Goal: Task Accomplishment & Management: Manage account settings

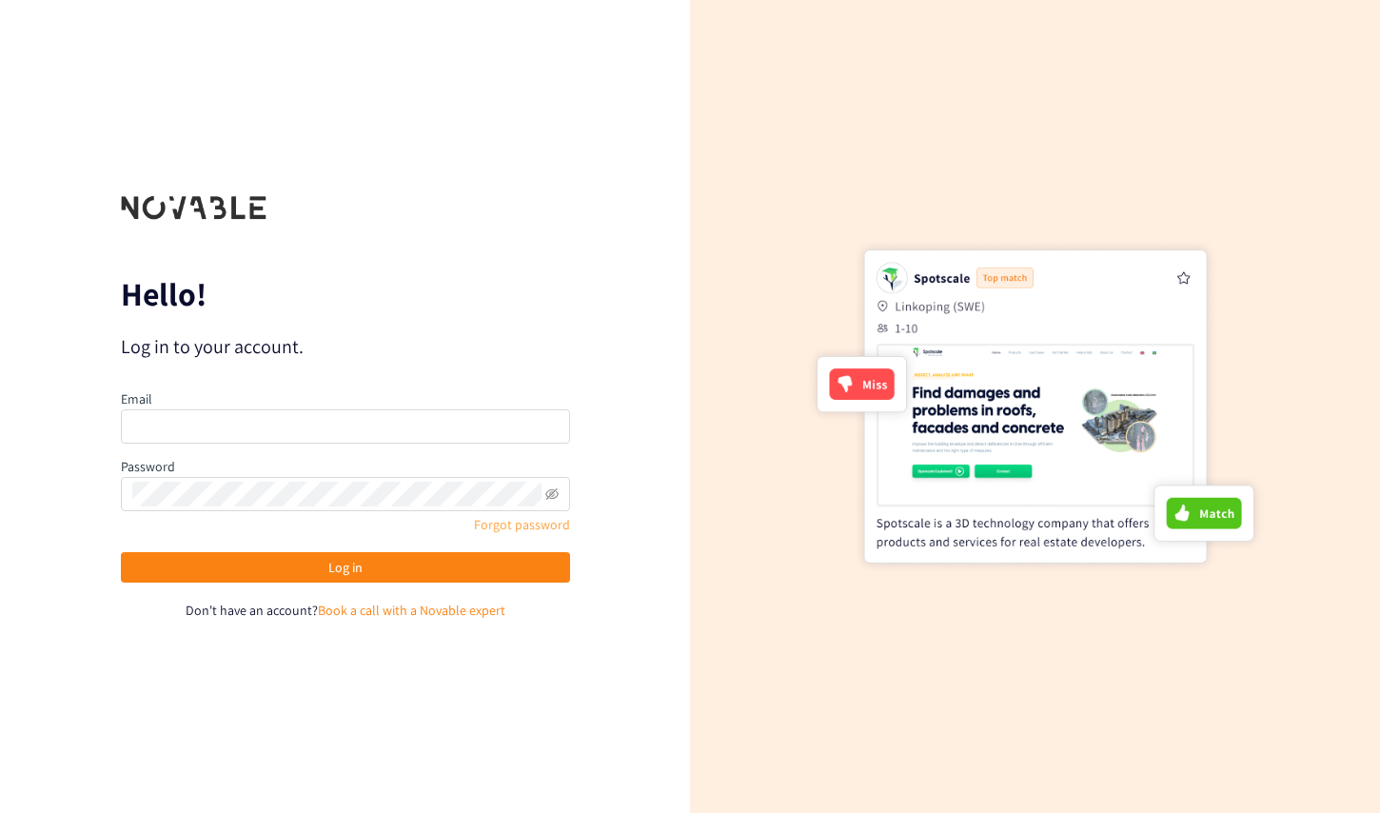
click at [524, 530] on link "Forgot password" at bounding box center [522, 524] width 96 height 17
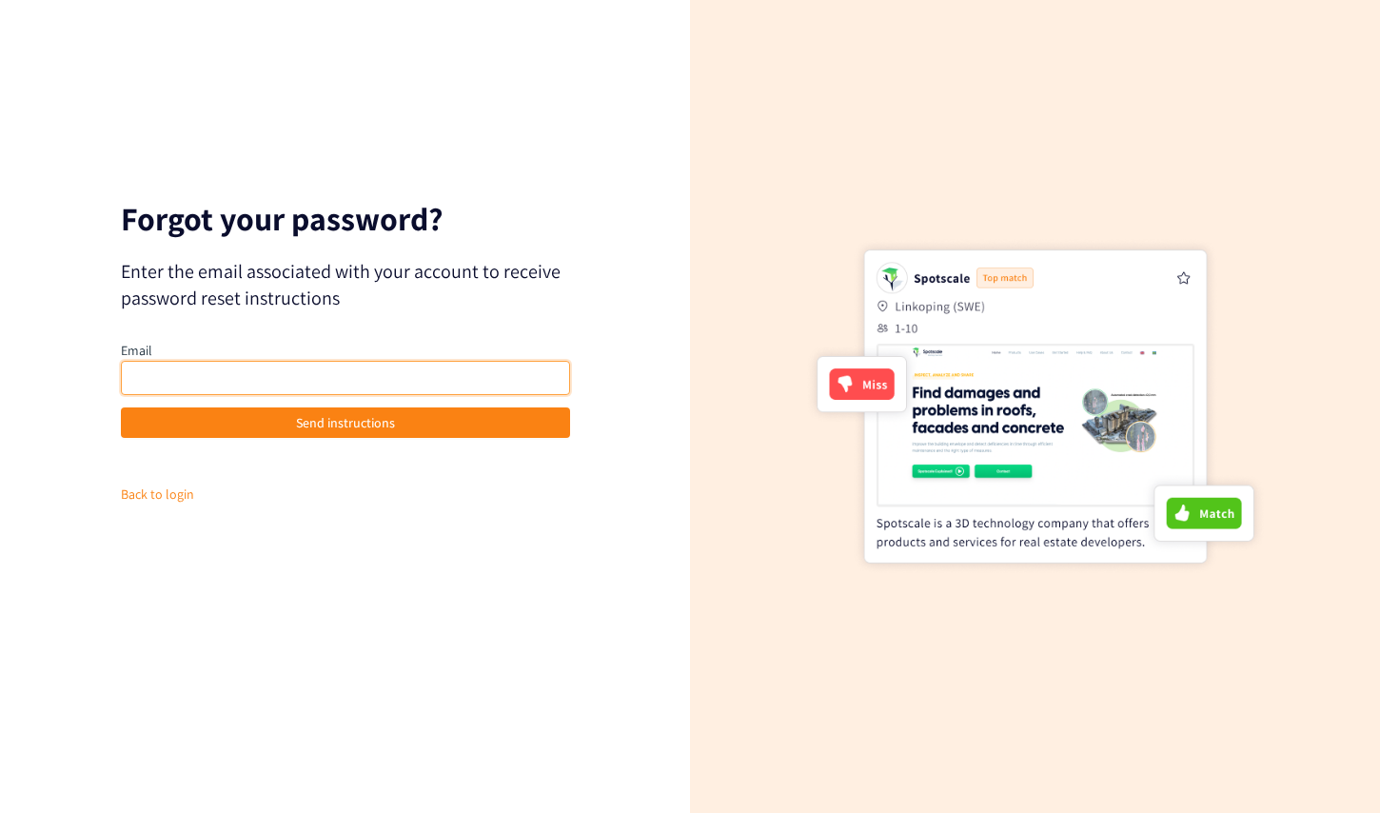
click at [277, 380] on input "email" at bounding box center [345, 378] width 449 height 34
type input "ben@novable.com"
click at [264, 382] on input "ben@novable.com" at bounding box center [345, 378] width 449 height 34
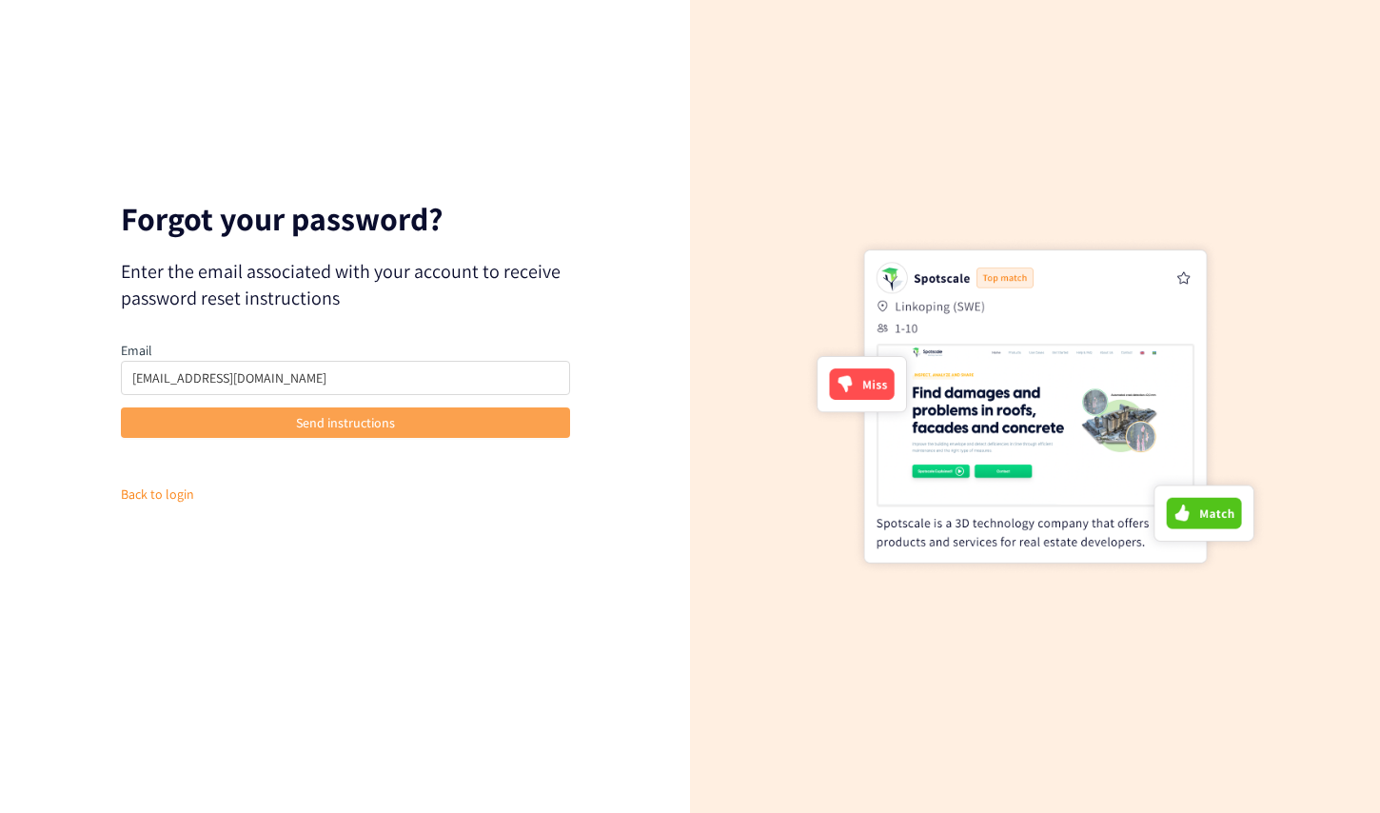
click at [151, 426] on button "Send instructions" at bounding box center [345, 422] width 449 height 30
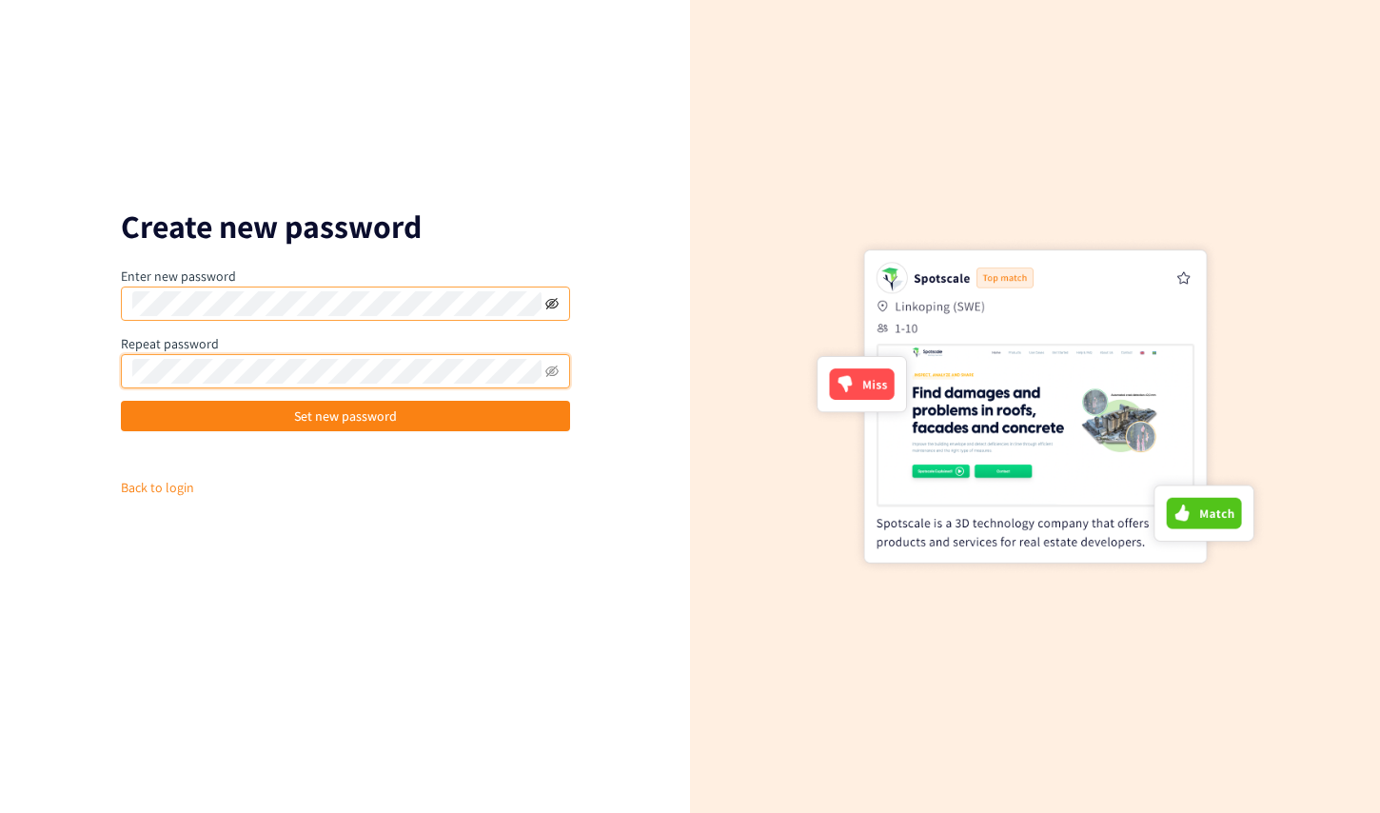
click at [549, 302] on icon "eye-invisible" at bounding box center [551, 302] width 13 height 11
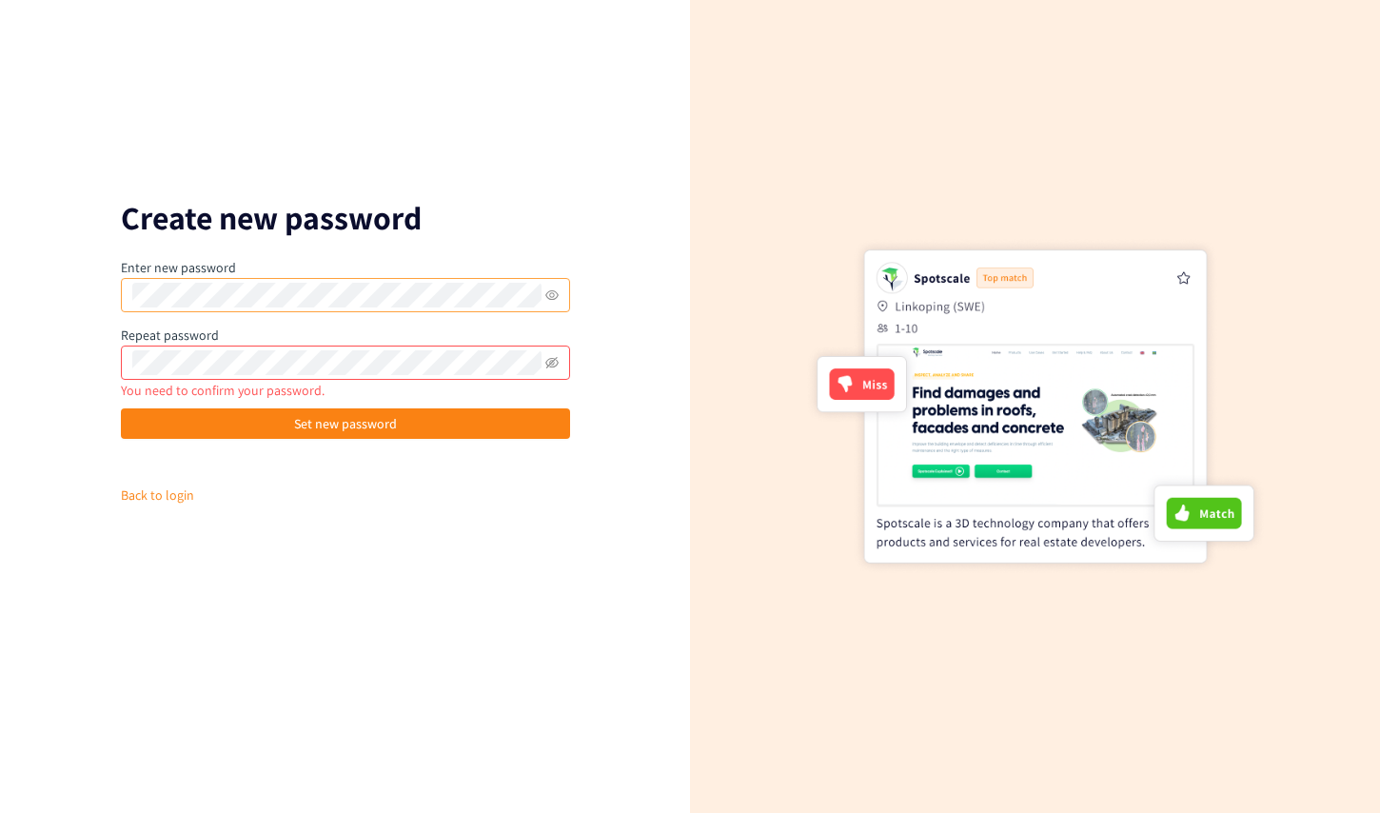
click at [193, 377] on span at bounding box center [345, 363] width 449 height 34
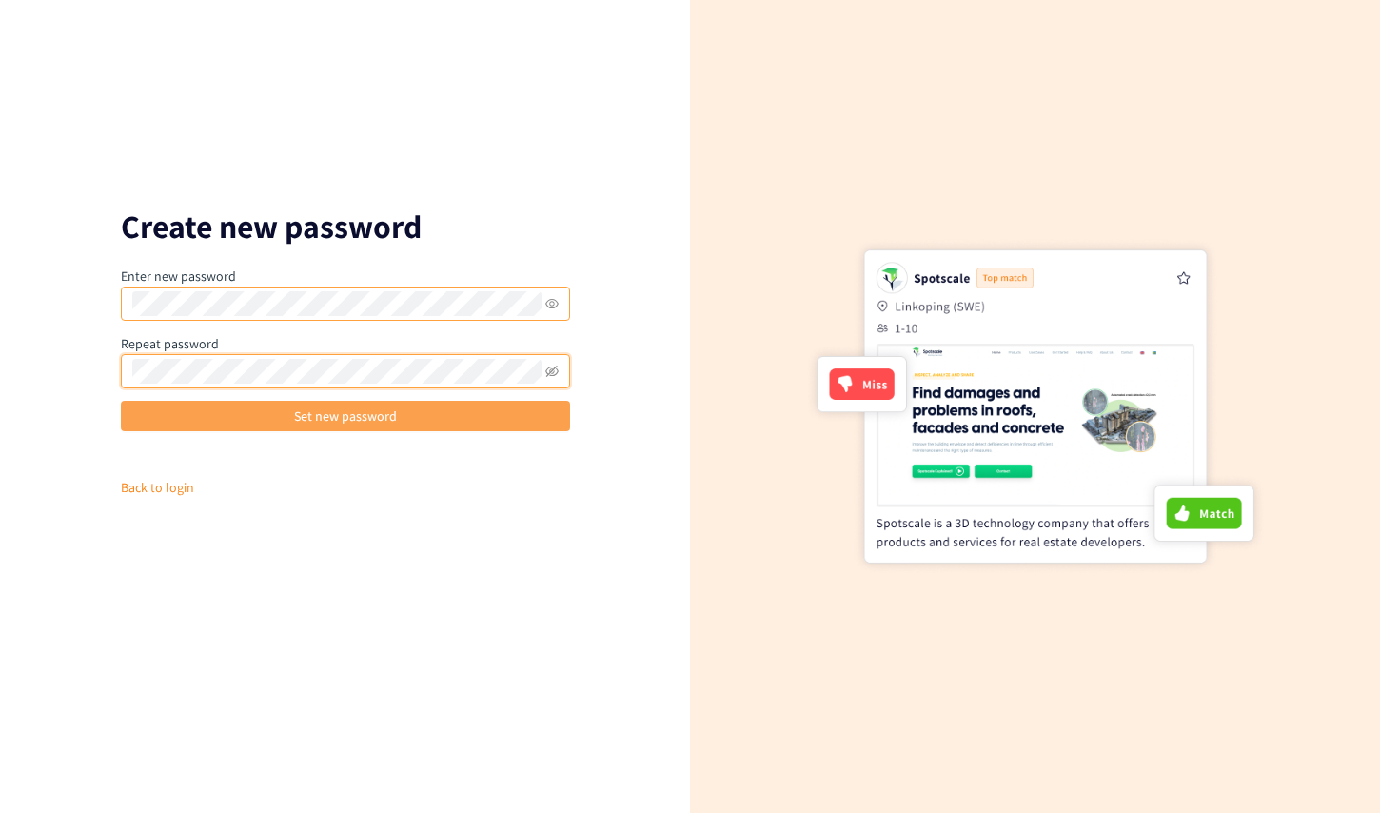
click at [350, 420] on span "Set new password" at bounding box center [345, 416] width 103 height 21
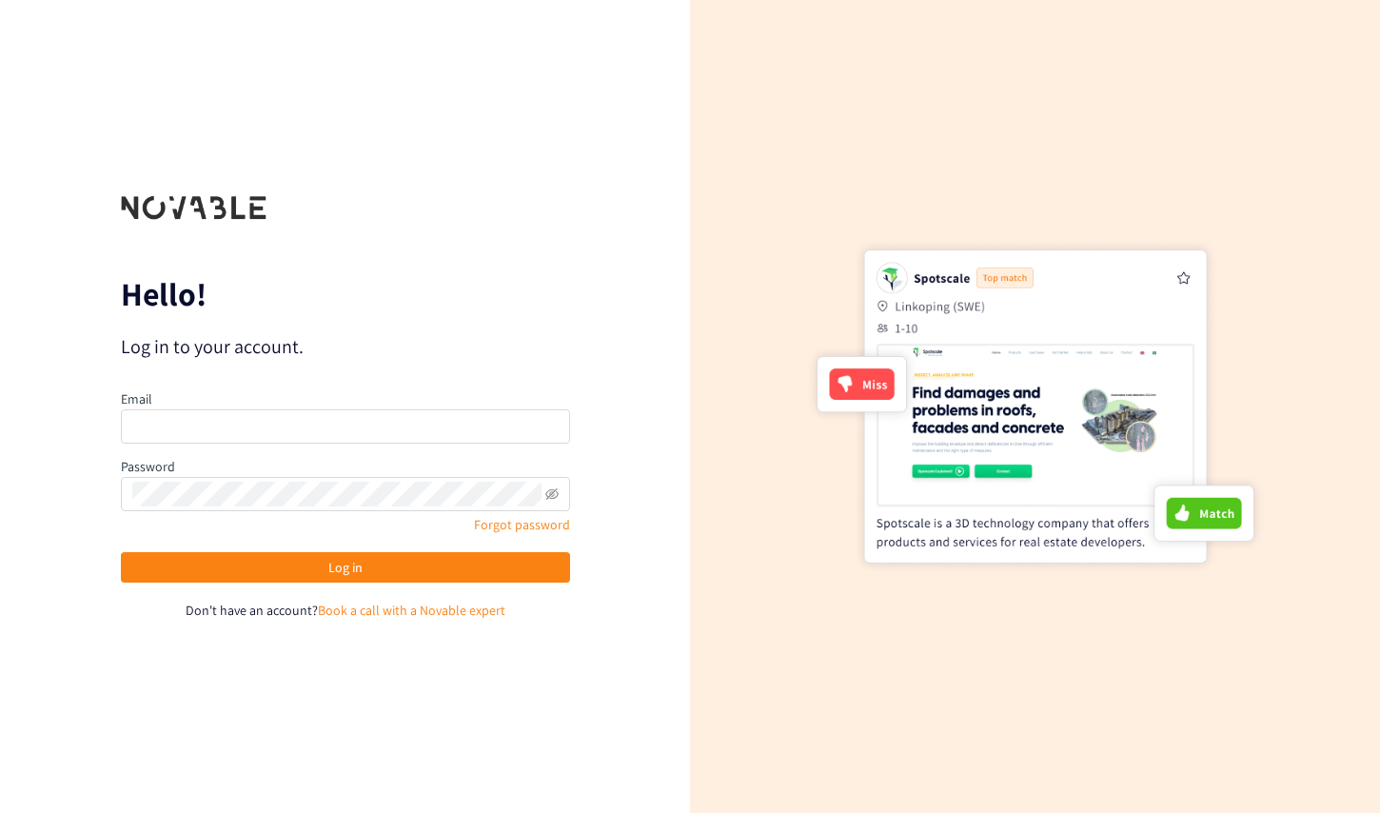
click at [562, 514] on div "Forgot password" at bounding box center [345, 524] width 449 height 21
click at [562, 524] on link "Forgot password" at bounding box center [522, 524] width 96 height 17
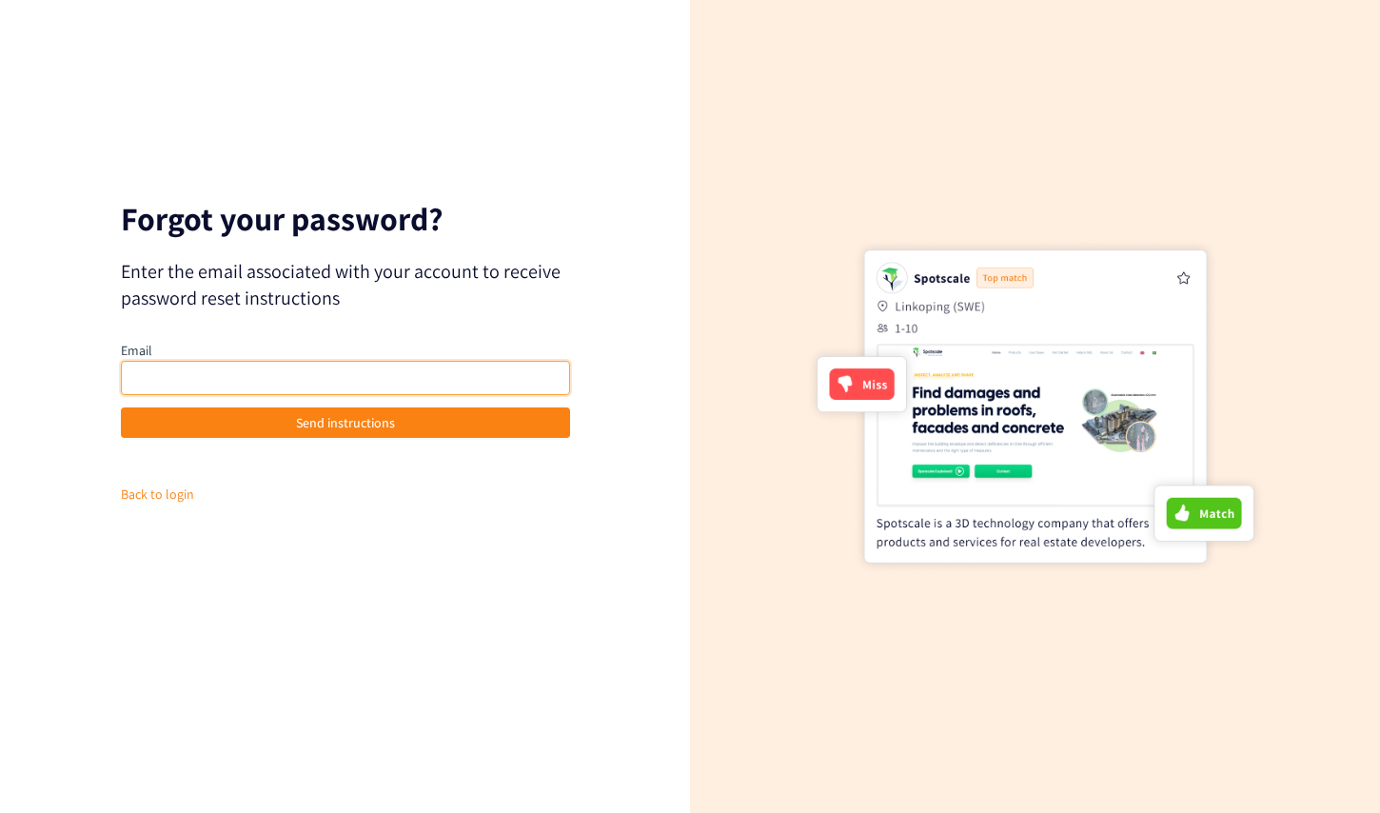
click at [385, 382] on input "email" at bounding box center [345, 378] width 449 height 34
type input "ben@novable.com"
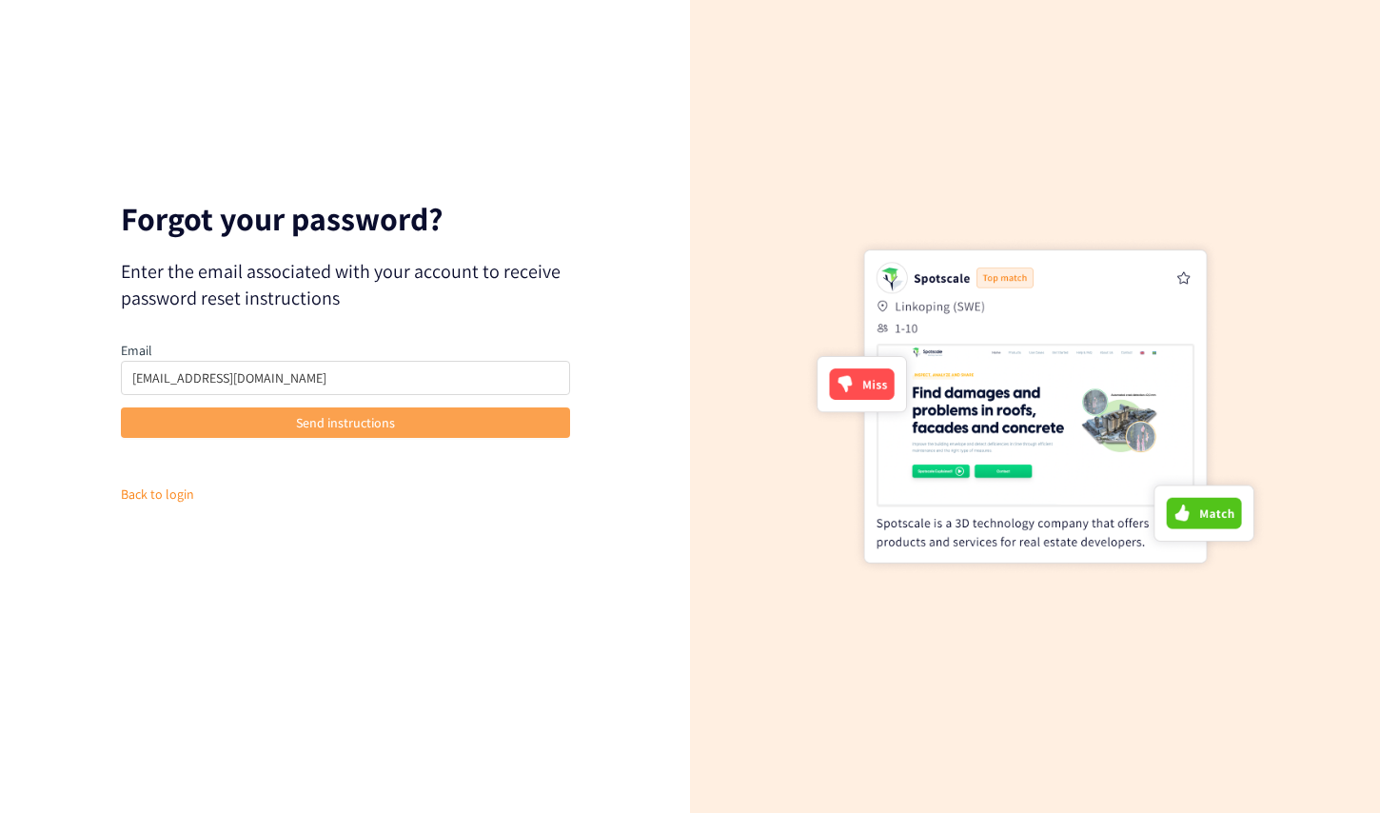
click at [366, 416] on span "Send instructions" at bounding box center [345, 422] width 99 height 21
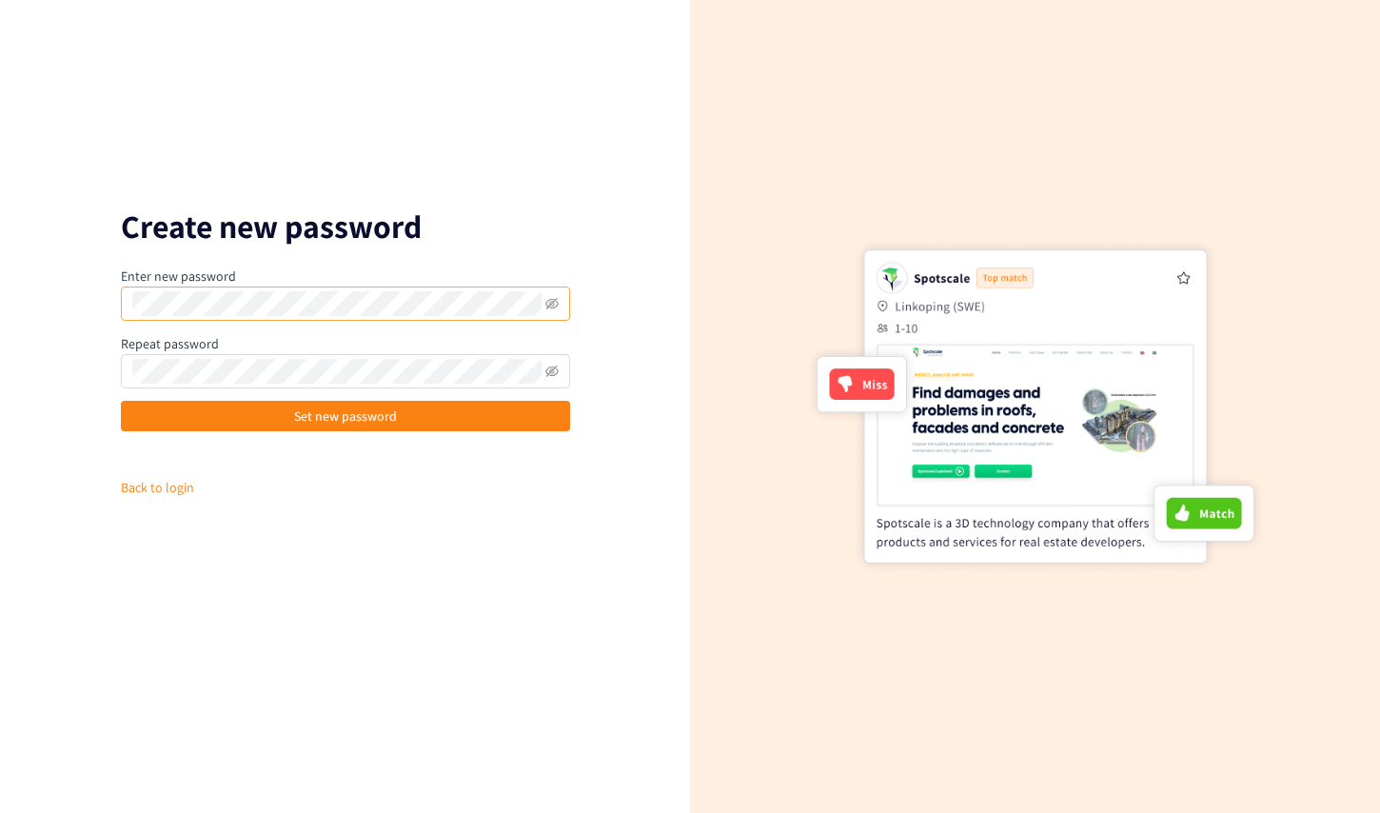
click at [496, 288] on span at bounding box center [345, 304] width 449 height 34
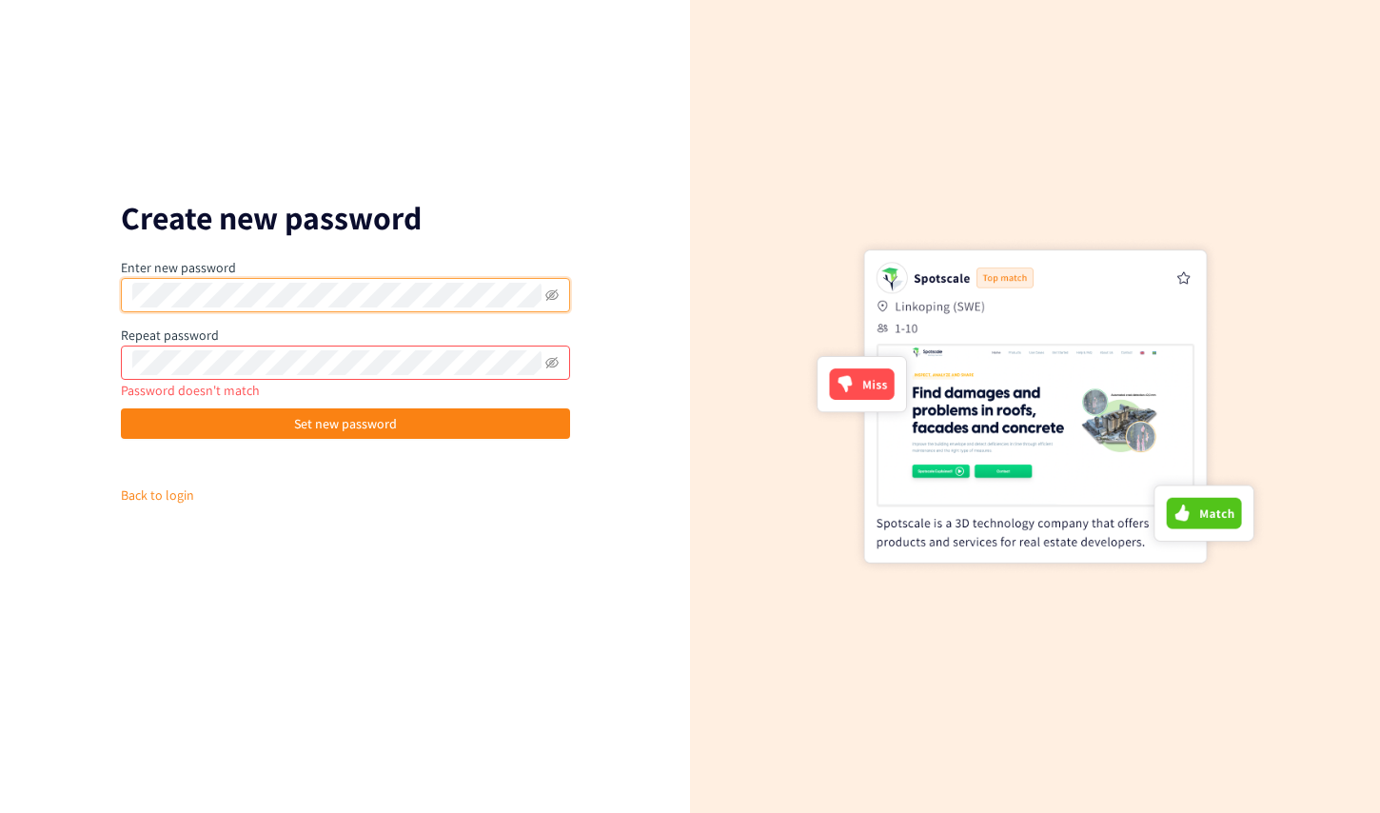
click at [559, 293] on span at bounding box center [345, 295] width 449 height 34
click at [551, 294] on icon "eye-invisible" at bounding box center [551, 294] width 13 height 11
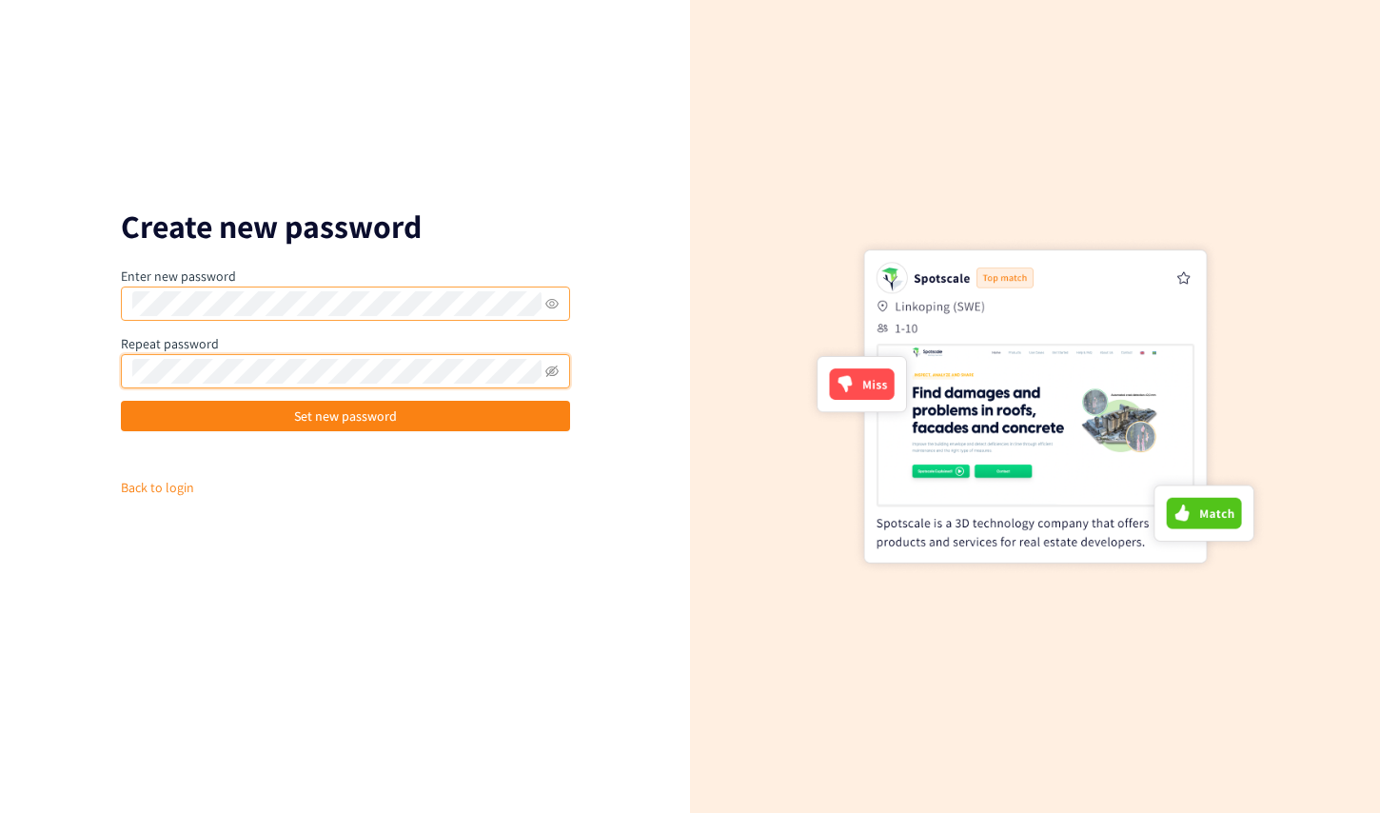
click at [199, 534] on form "Create new password Enter new password Repeat password Set new password Back to…" at bounding box center [345, 406] width 449 height 391
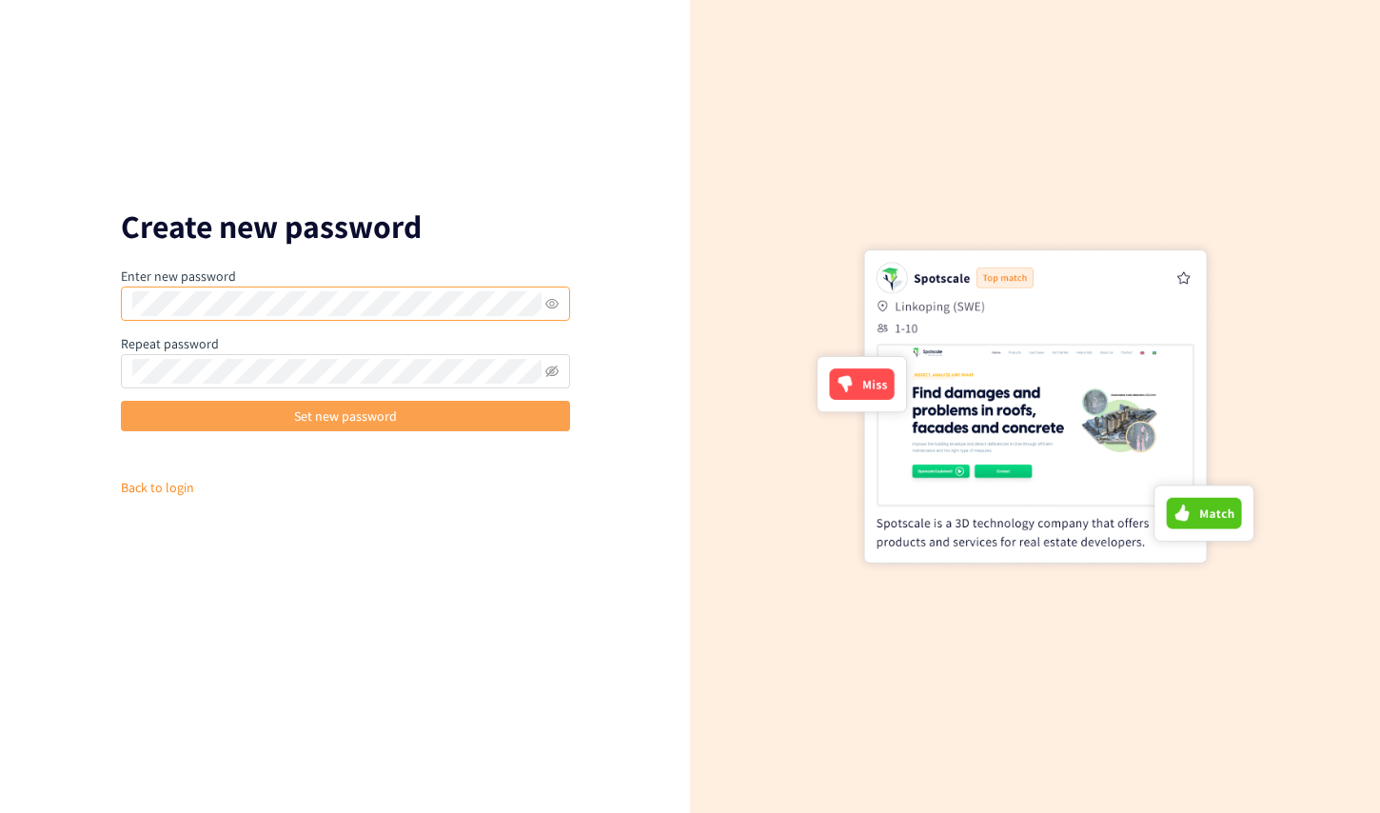
click at [350, 413] on span "Set new password" at bounding box center [345, 416] width 103 height 21
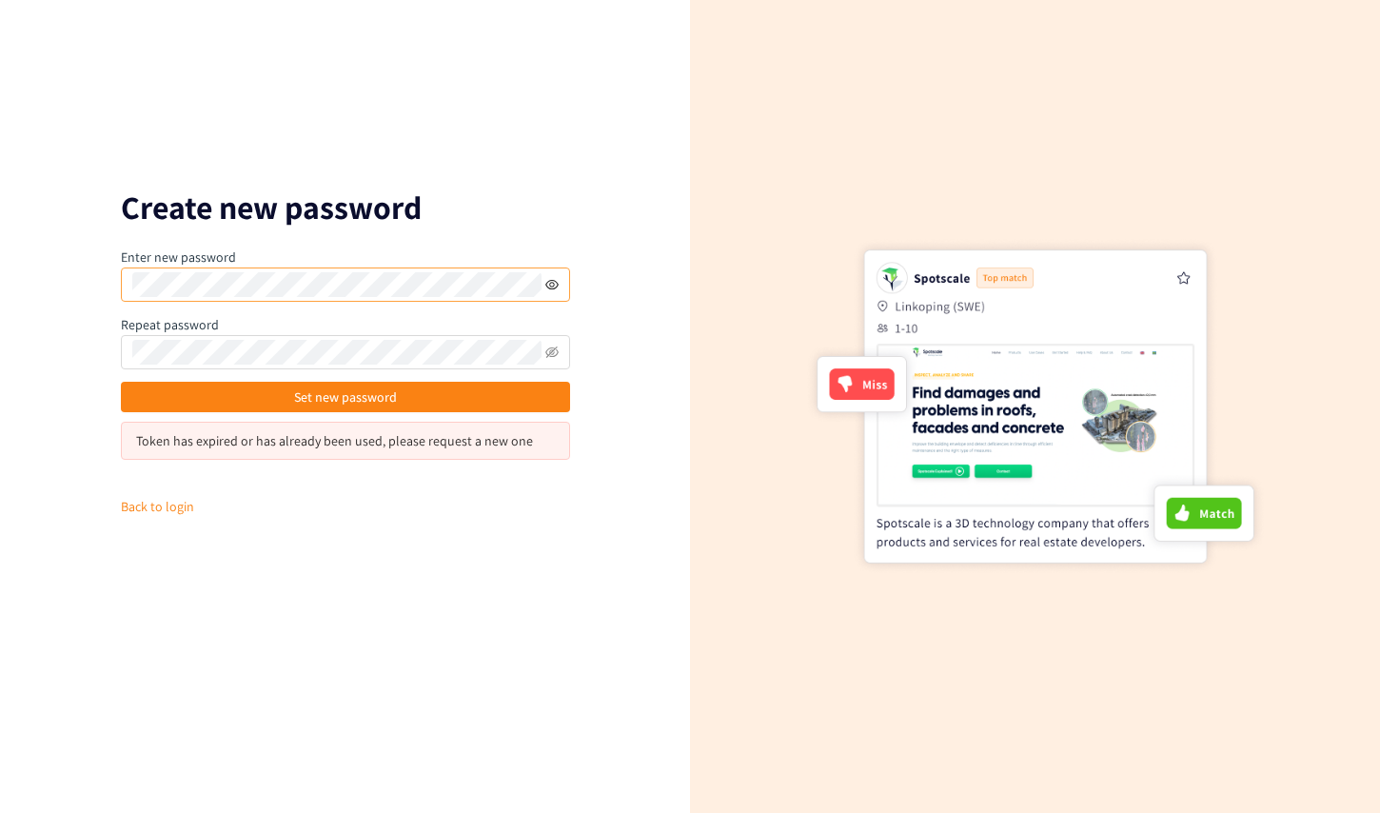
click at [545, 283] on icon "eye" at bounding box center [551, 284] width 13 height 10
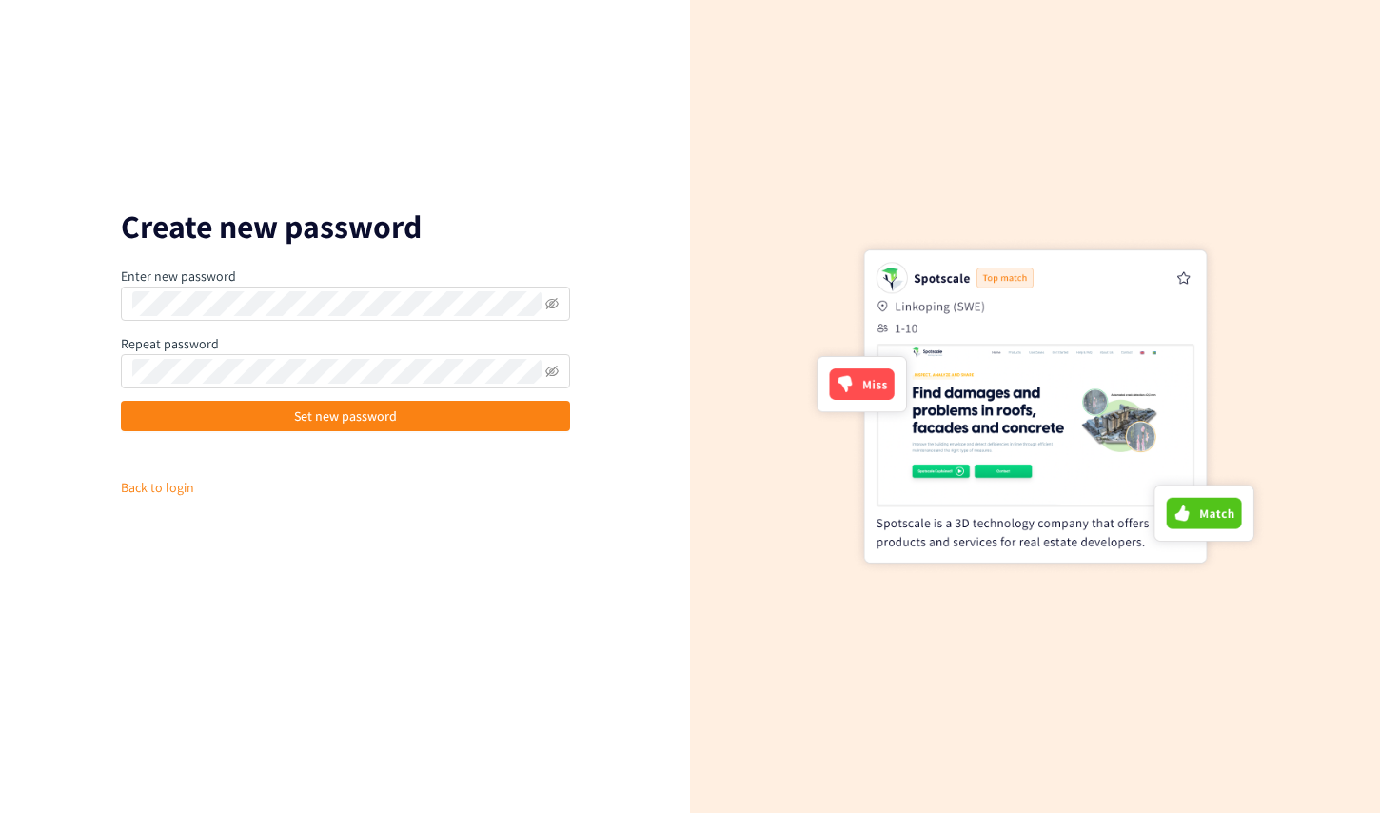
click at [651, 195] on div "Create new password Enter new password Repeat password Set new password Back to…" at bounding box center [345, 406] width 690 height 813
